Goal: Task Accomplishment & Management: Complete application form

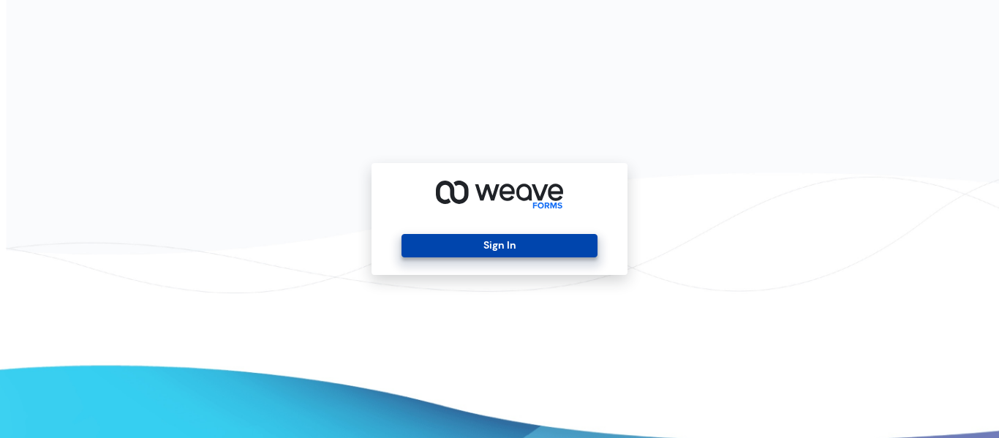
click at [522, 253] on button "Sign In" at bounding box center [499, 245] width 195 height 23
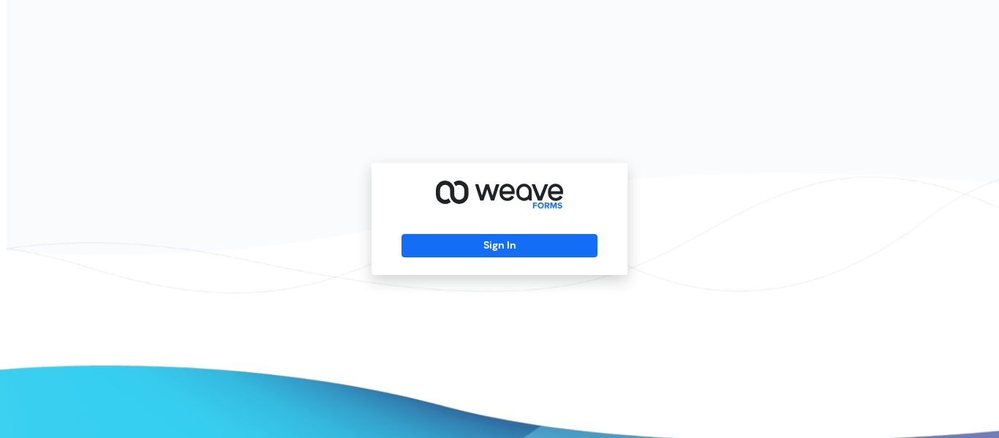
click at [516, 276] on div "Sign In" at bounding box center [499, 219] width 999 height 438
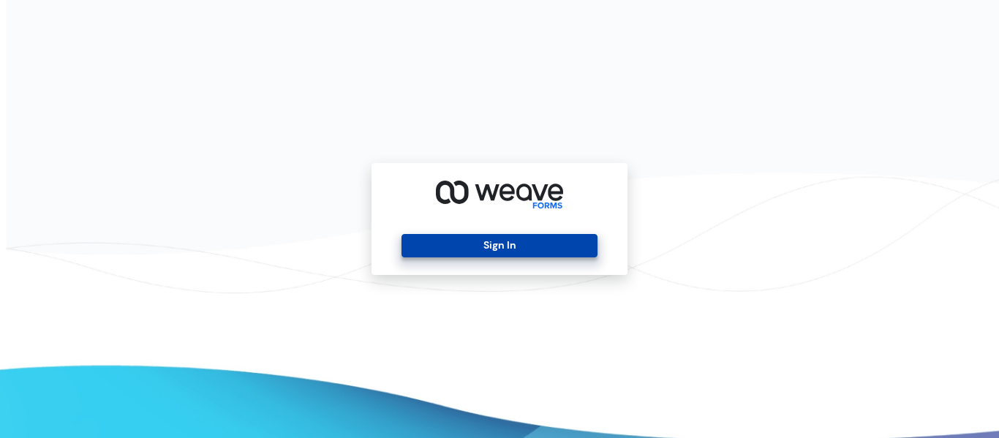
click at [550, 250] on button "Sign In" at bounding box center [499, 245] width 195 height 23
click at [539, 253] on button "Sign In" at bounding box center [499, 245] width 195 height 23
